Goal: Task Accomplishment & Management: Use online tool/utility

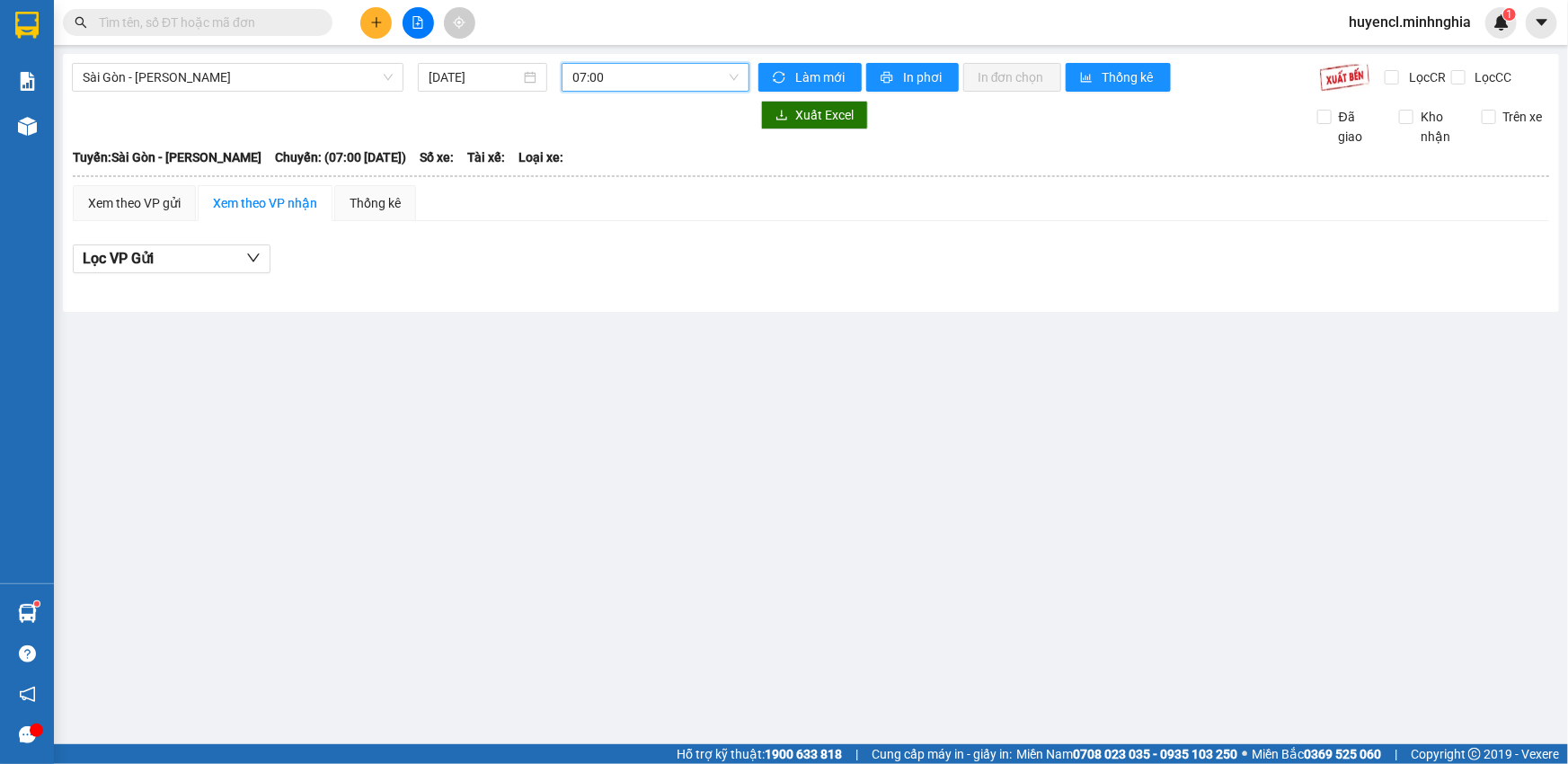
click at [666, 81] on span "07:00" at bounding box center [655, 76] width 167 height 27
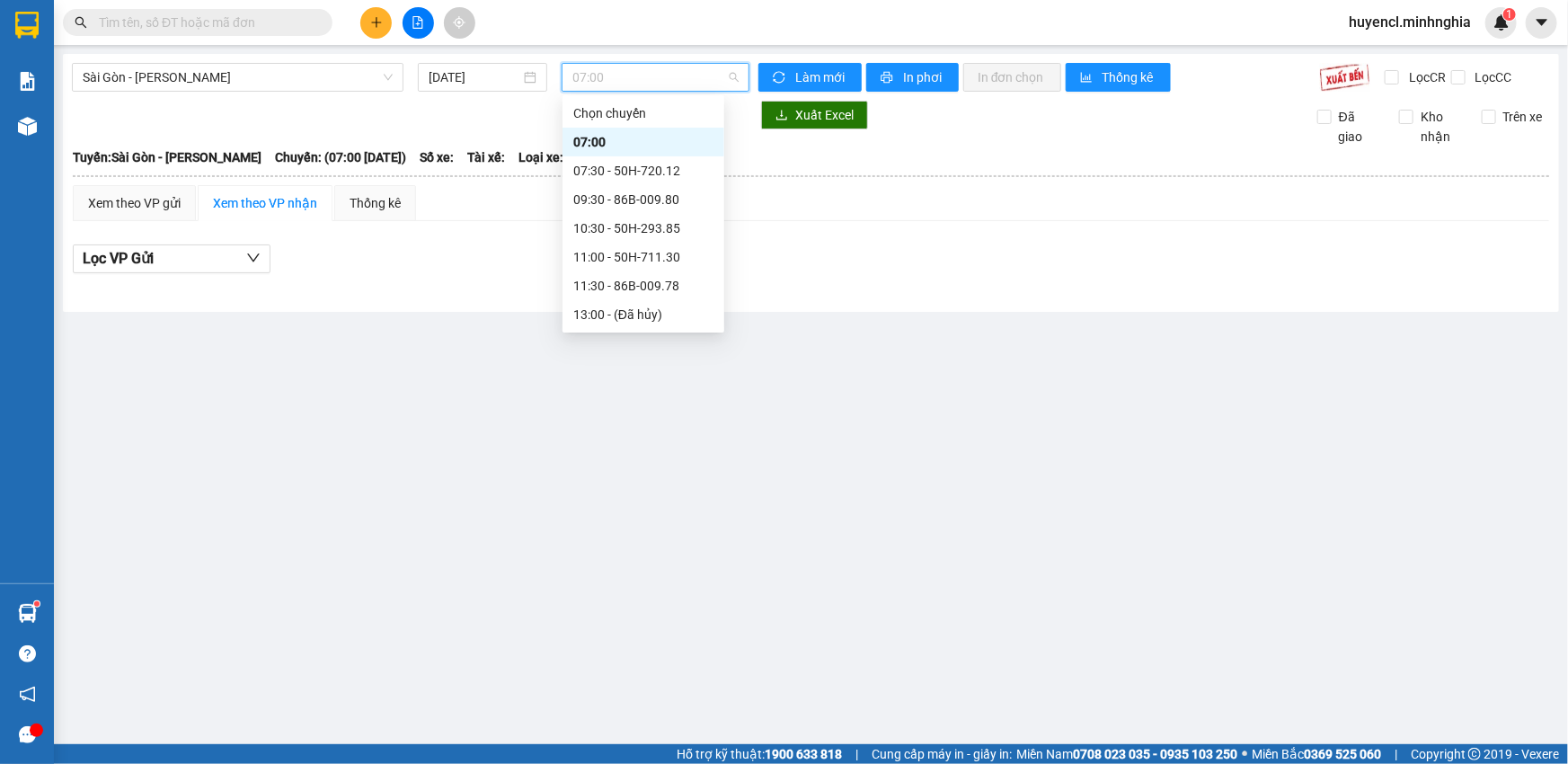
scroll to position [28, 0]
click at [706, 141] on div "07:30 - 50H-720.12" at bounding box center [643, 143] width 162 height 29
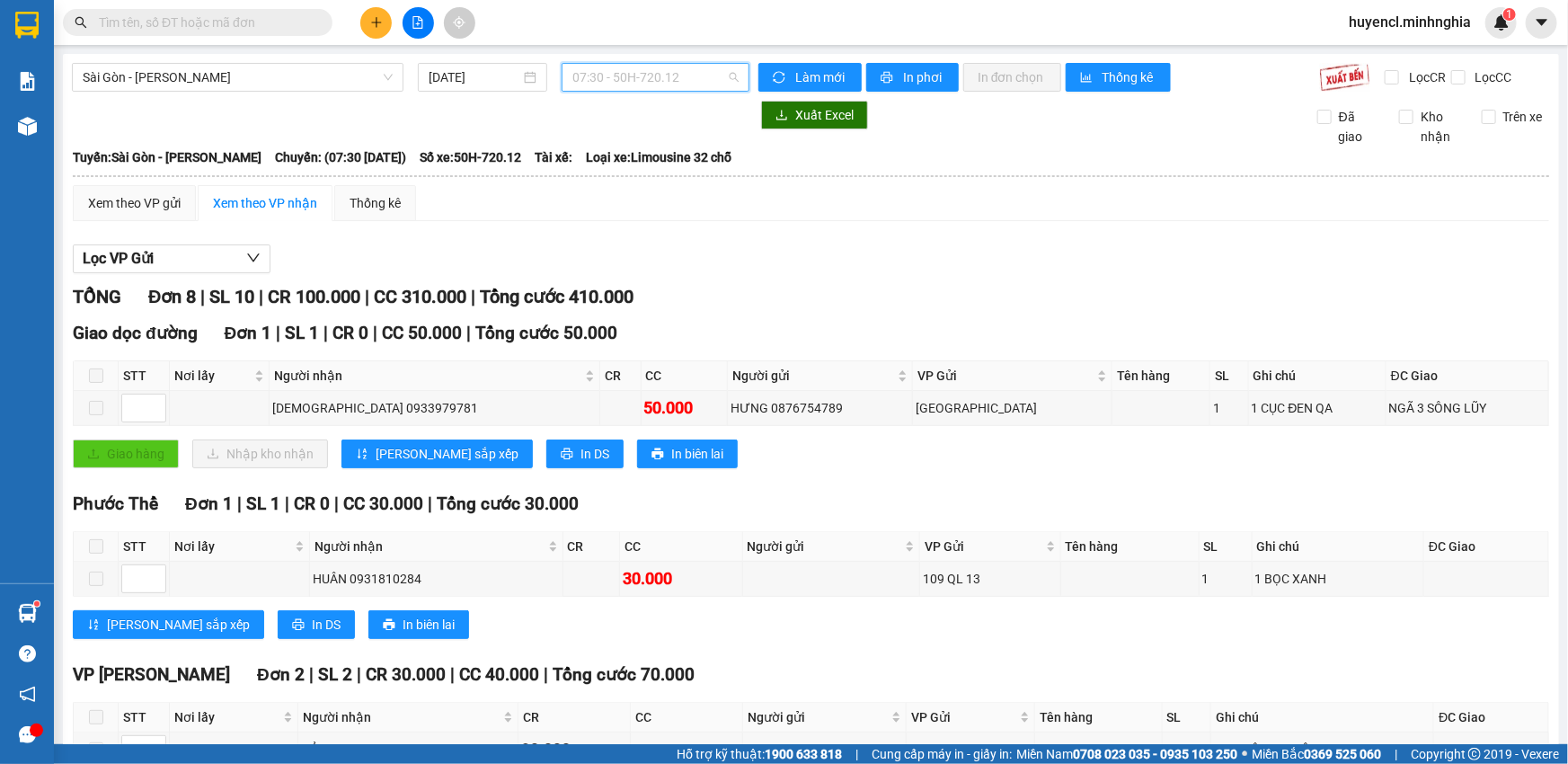
click at [650, 66] on span "07:30 - 50H-720.12" at bounding box center [655, 76] width 167 height 27
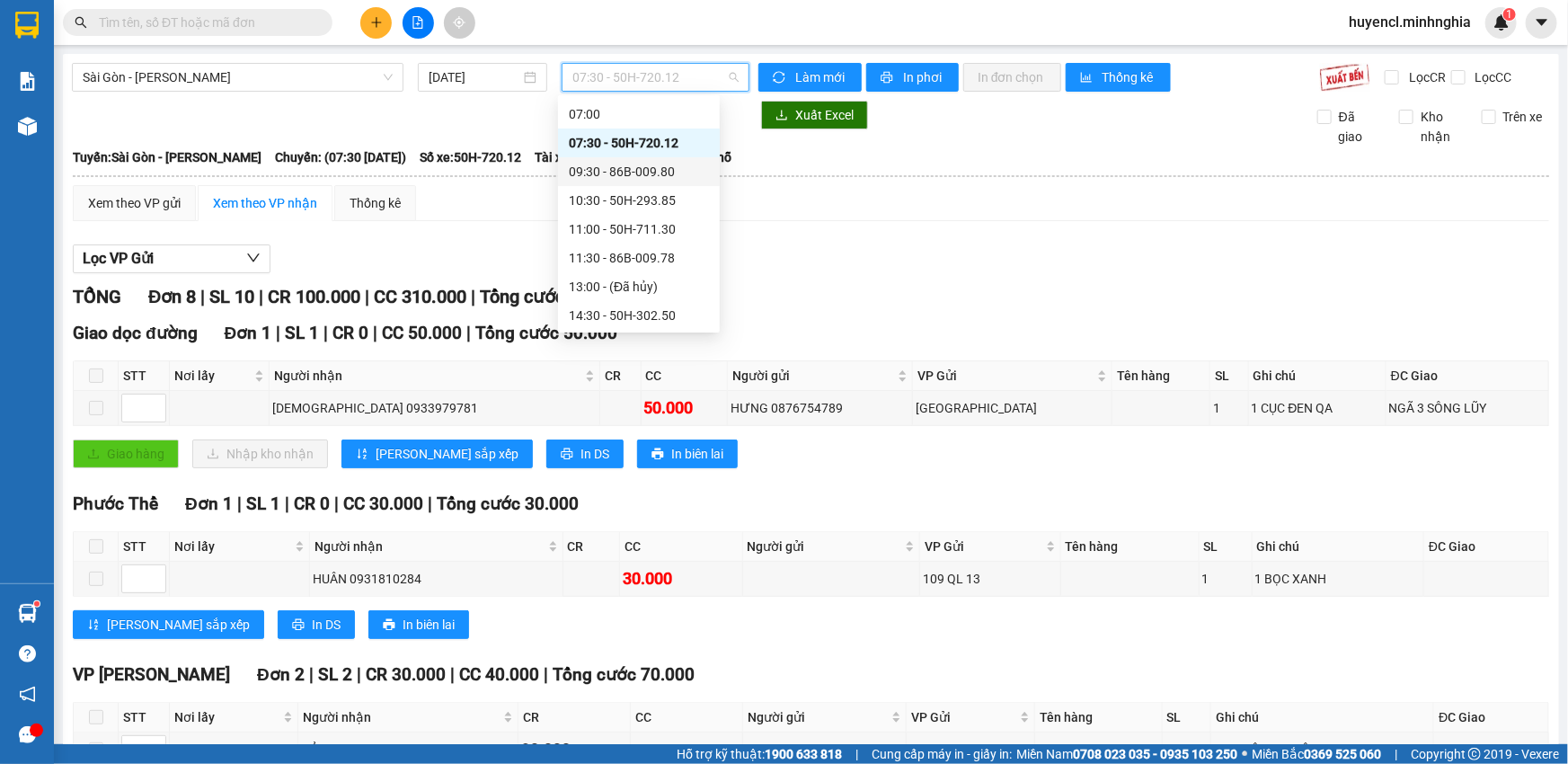
click at [665, 169] on div "09:30 - 86B-009.80" at bounding box center [638, 171] width 140 height 20
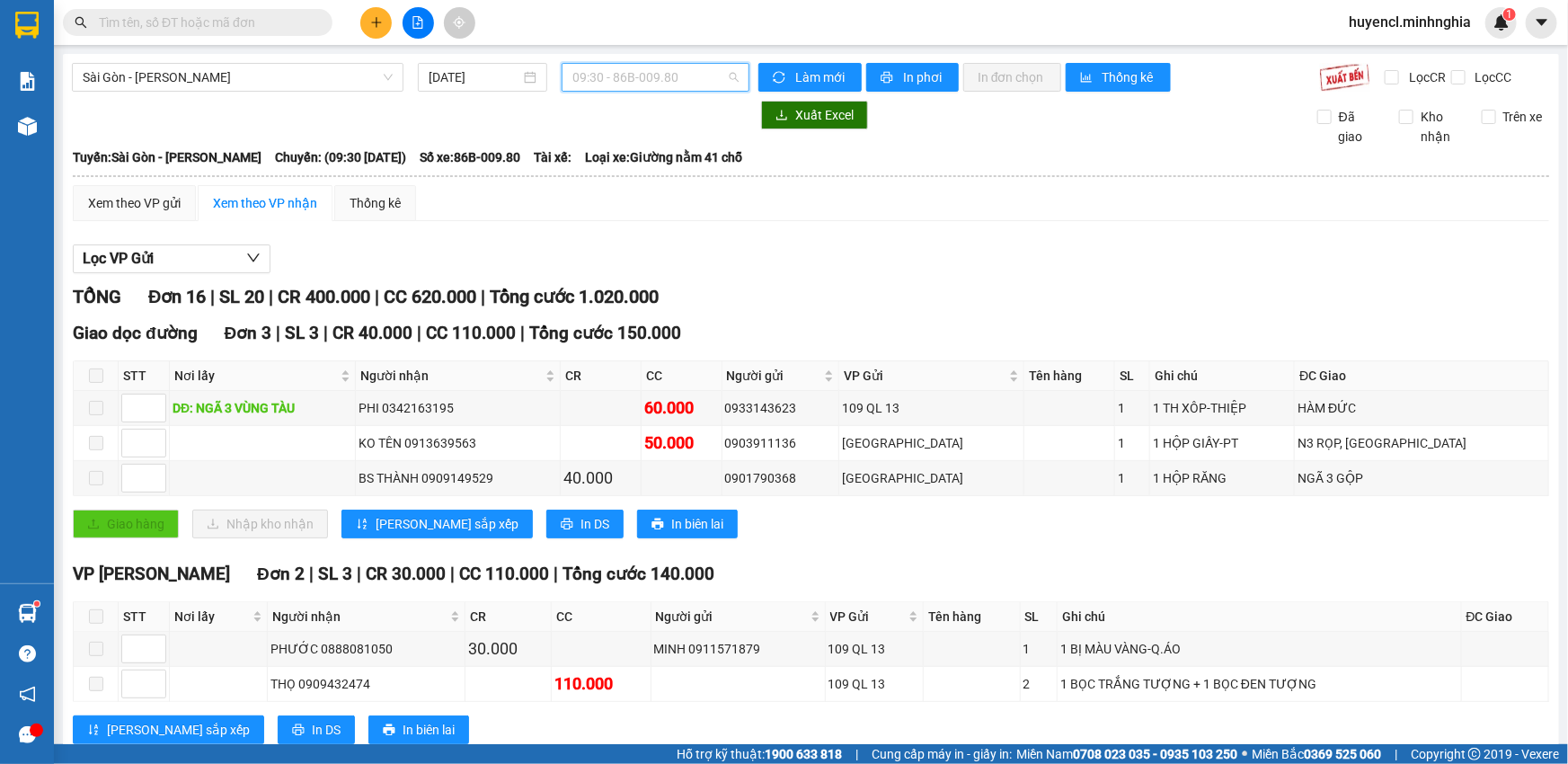
click at [659, 79] on span "09:30 - 86B-009.80" at bounding box center [655, 76] width 167 height 27
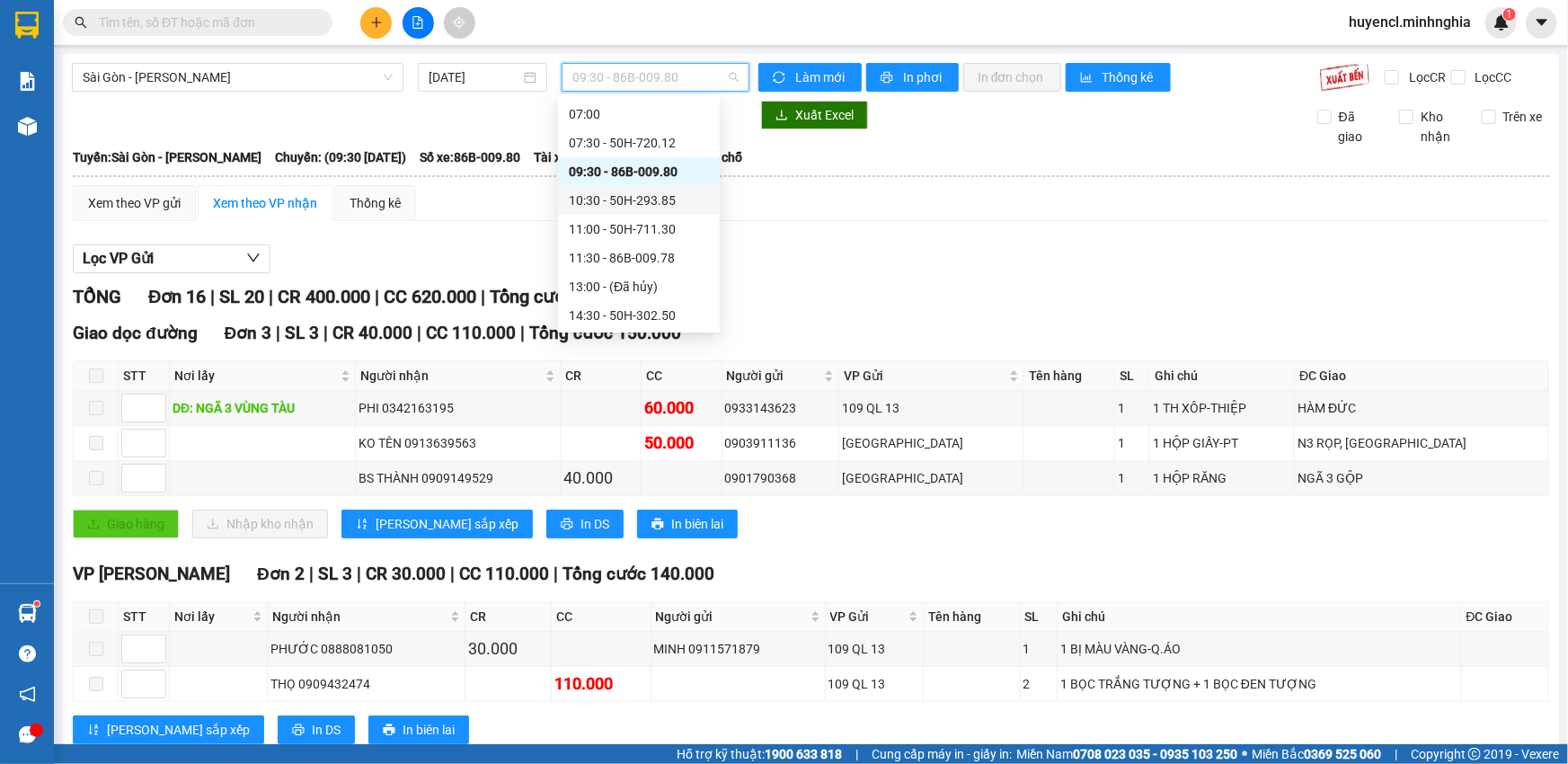
click at [668, 190] on div "10:30 - 50H-293.85" at bounding box center [638, 200] width 140 height 20
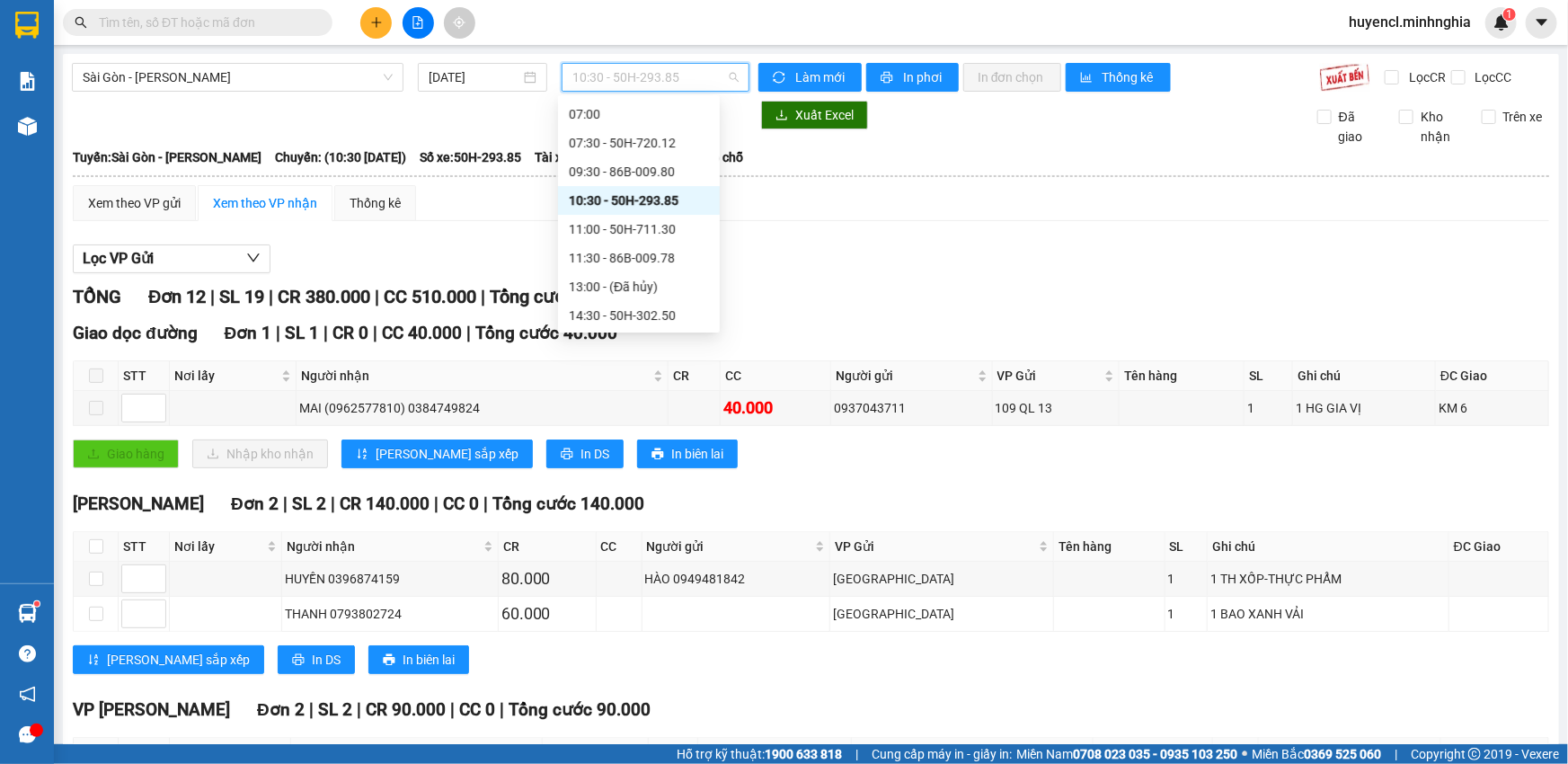
drag, startPoint x: 660, startPoint y: 72, endPoint x: 659, endPoint y: 81, distance: 9.1
click at [659, 72] on span "10:30 - 50H-293.85" at bounding box center [655, 76] width 167 height 27
click at [655, 216] on div "11:00 - 50H-711.30" at bounding box center [638, 229] width 162 height 29
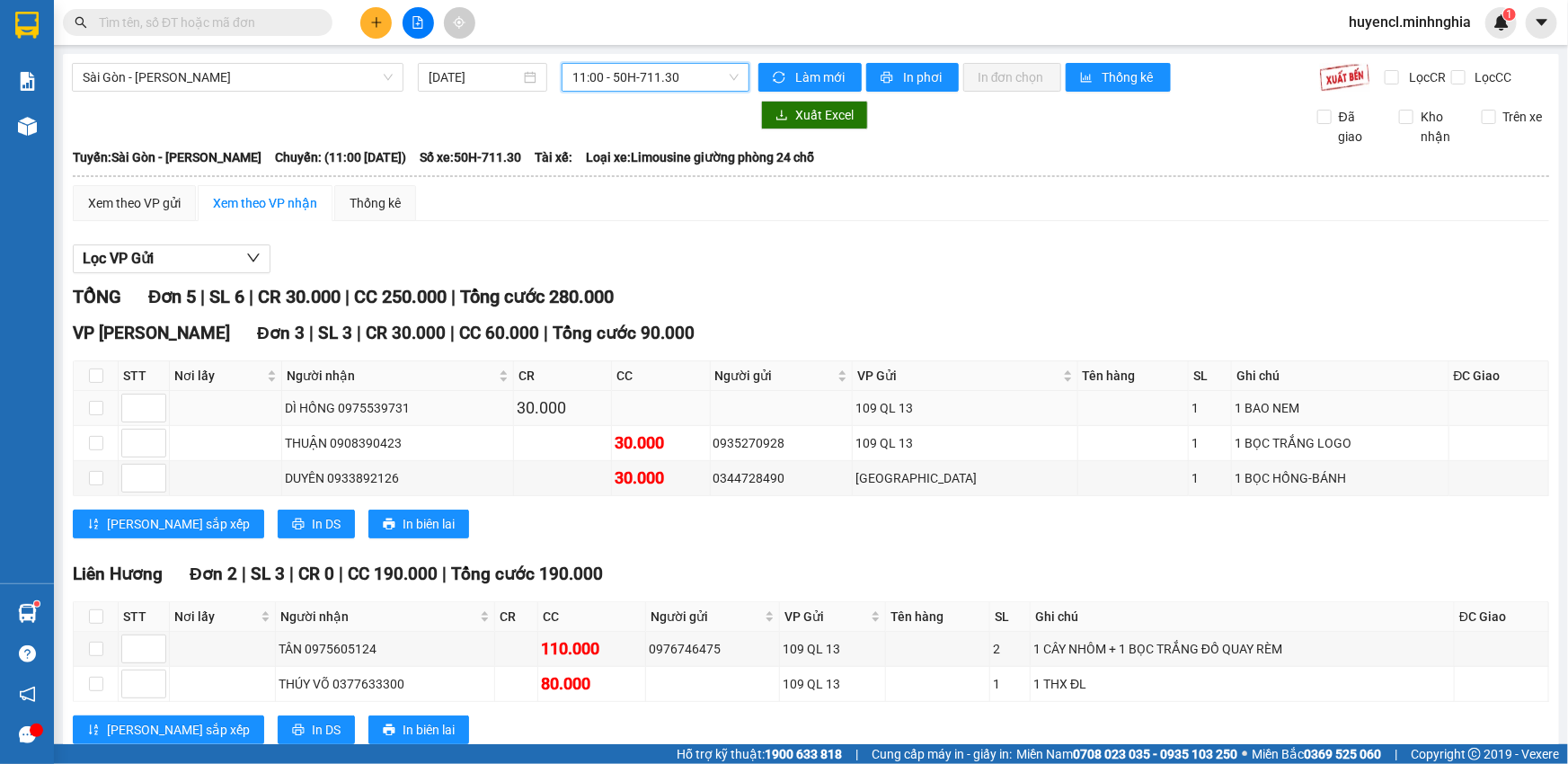
scroll to position [48, 0]
